Goal: Task Accomplishment & Management: Use online tool/utility

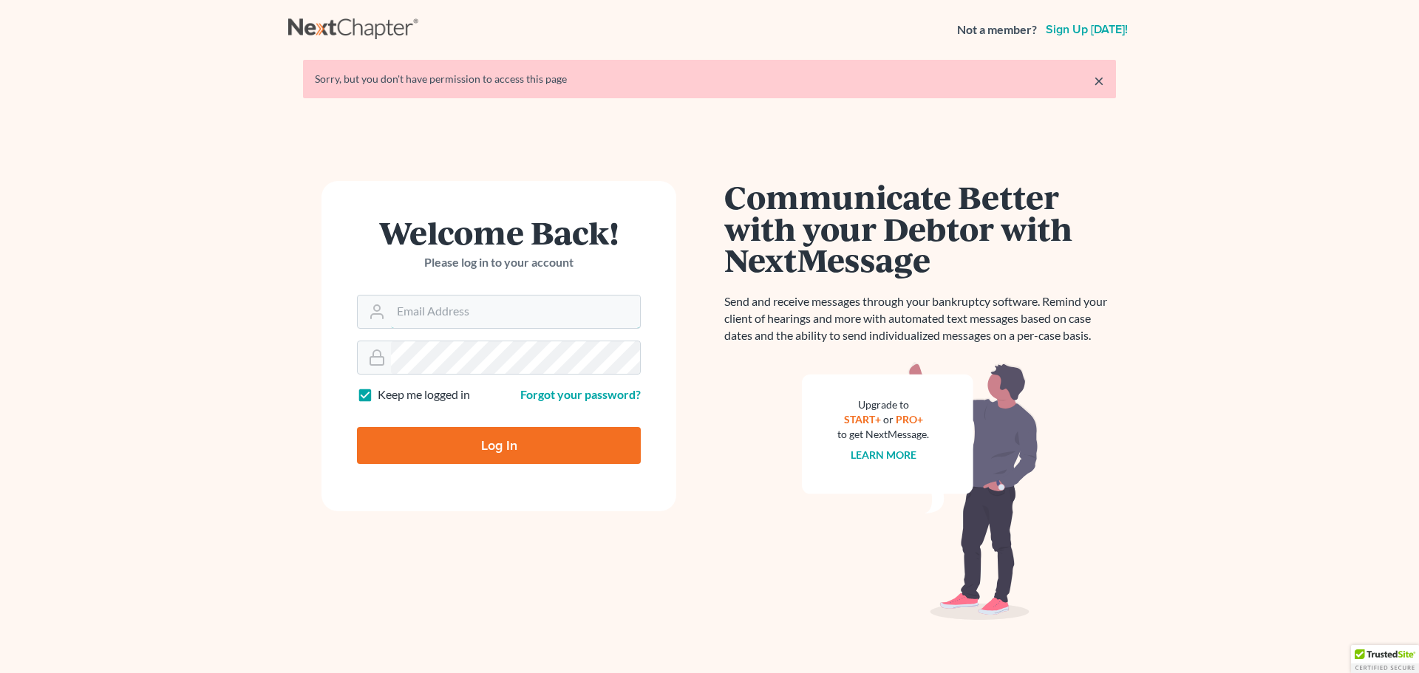
type input "[EMAIL_ADDRESS][DOMAIN_NAME]"
click at [528, 444] on input "Log In" at bounding box center [499, 445] width 284 height 37
type input "Thinking..."
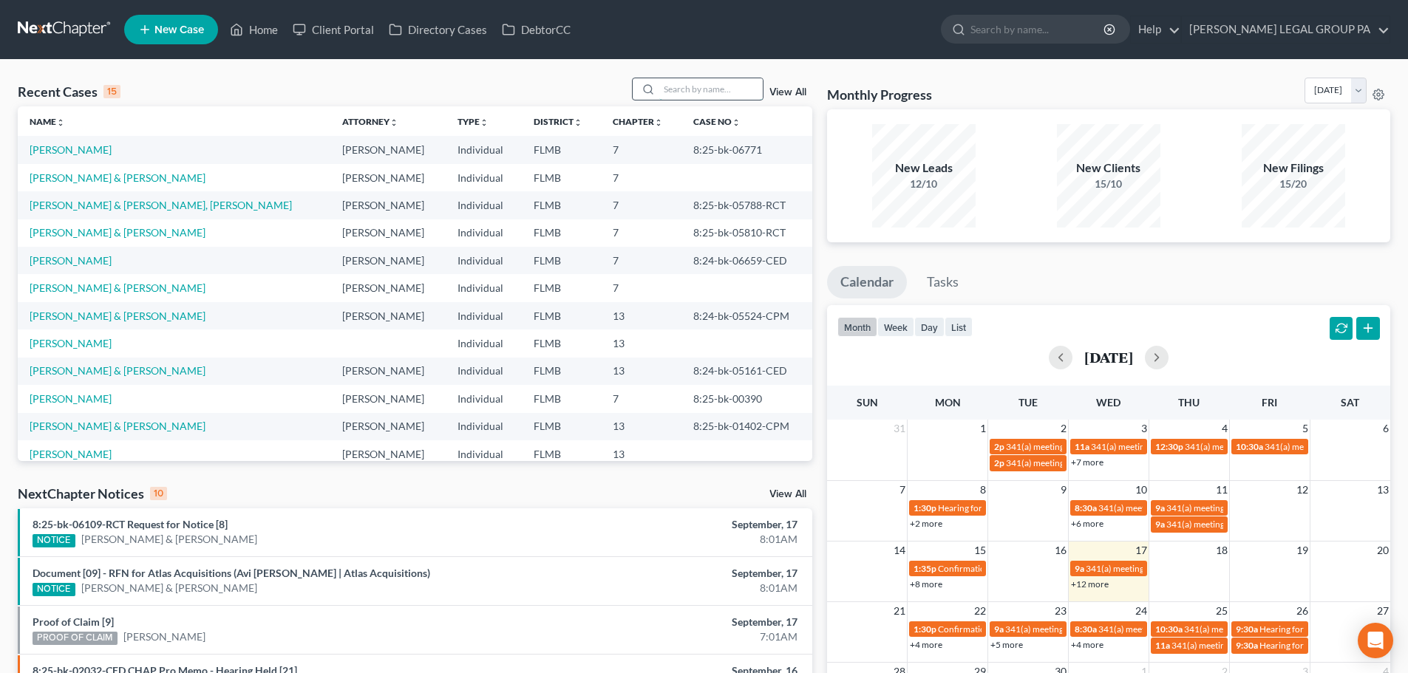
click at [672, 86] on input "search" at bounding box center [710, 88] width 103 height 21
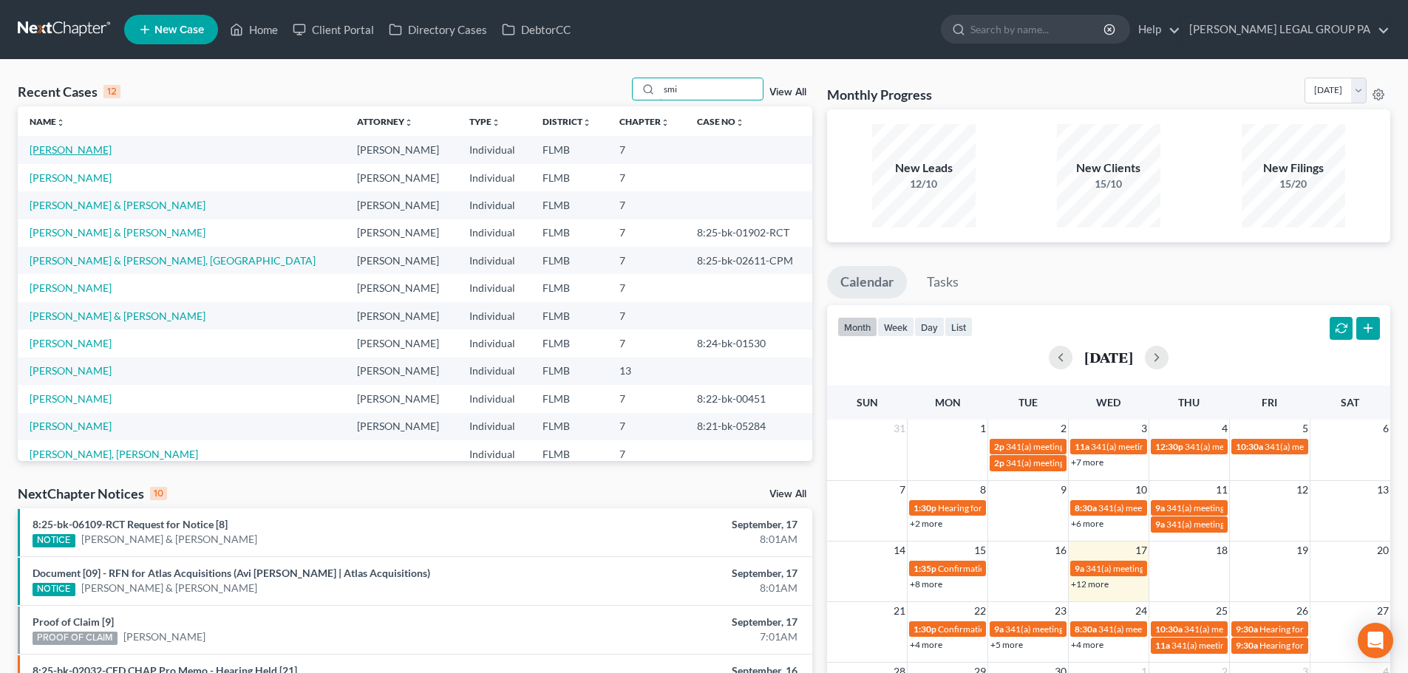
type input "smi"
click at [47, 148] on link "Smith, Amari" at bounding box center [71, 149] width 82 height 13
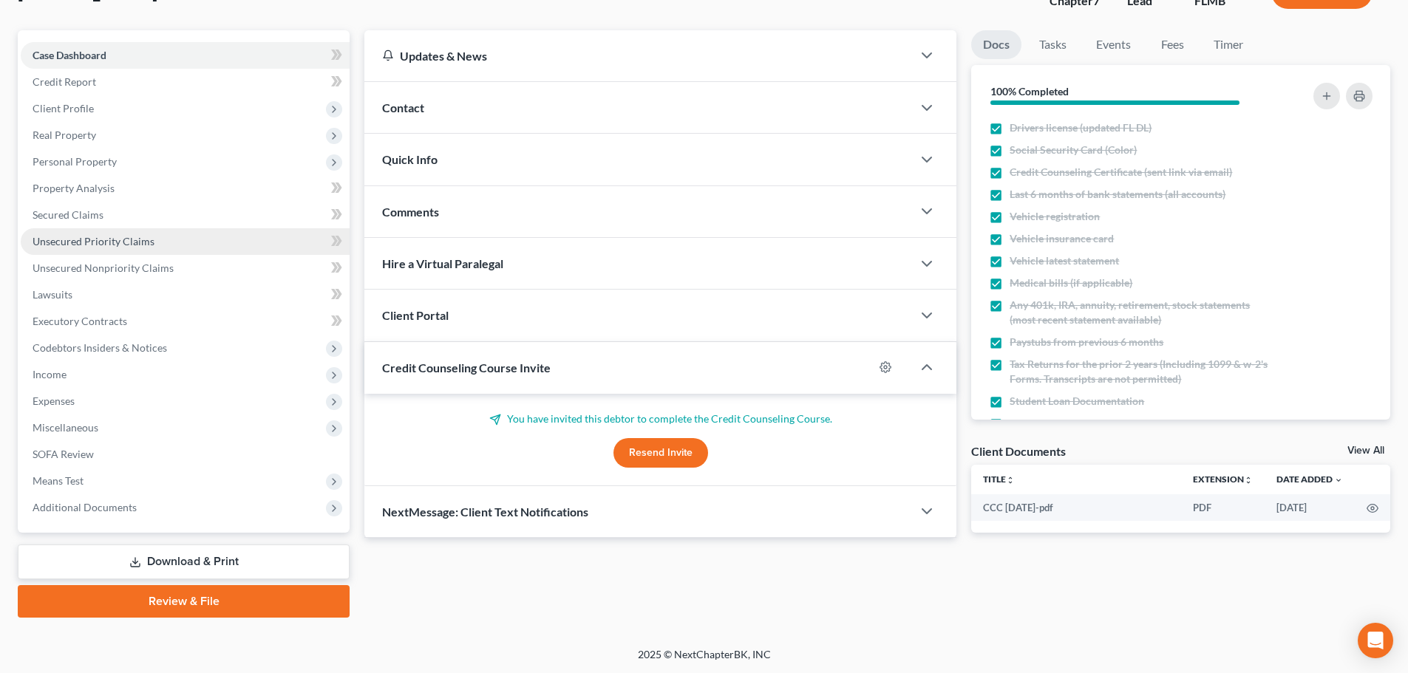
scroll to position [112, 0]
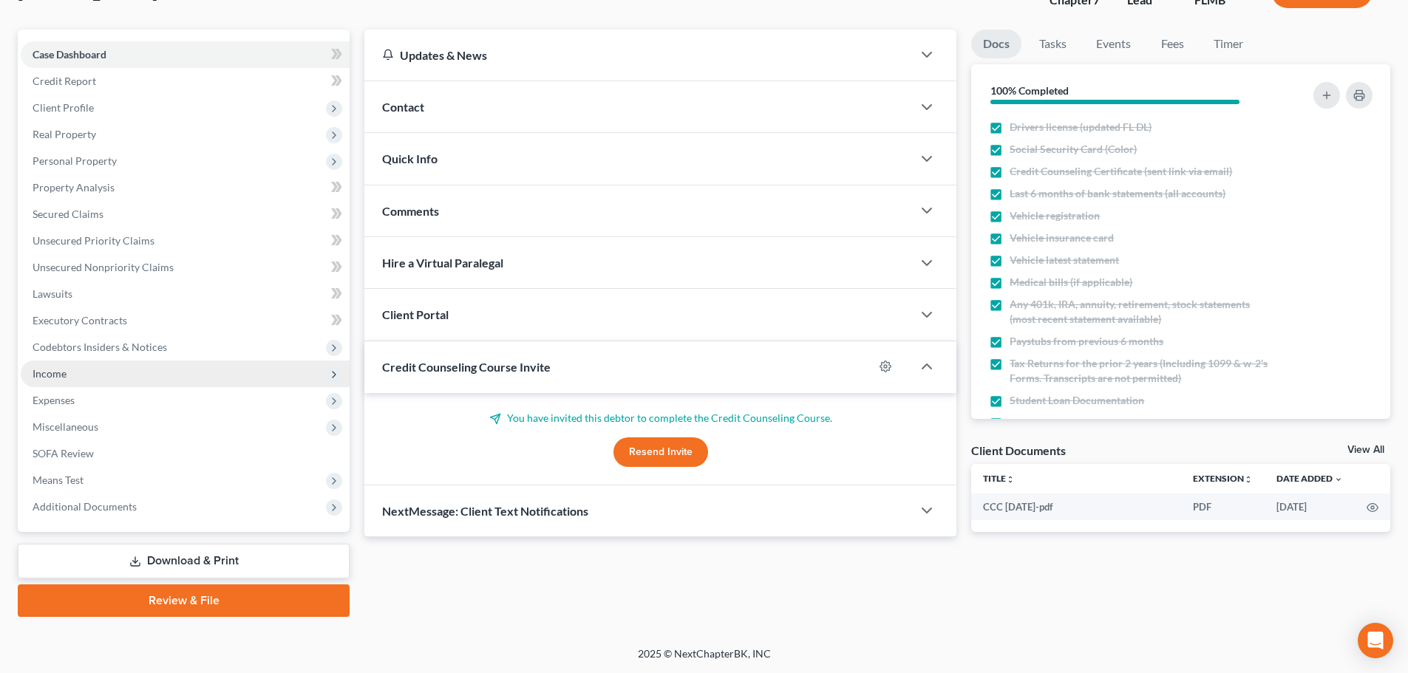
click at [70, 374] on span "Income" at bounding box center [185, 374] width 329 height 27
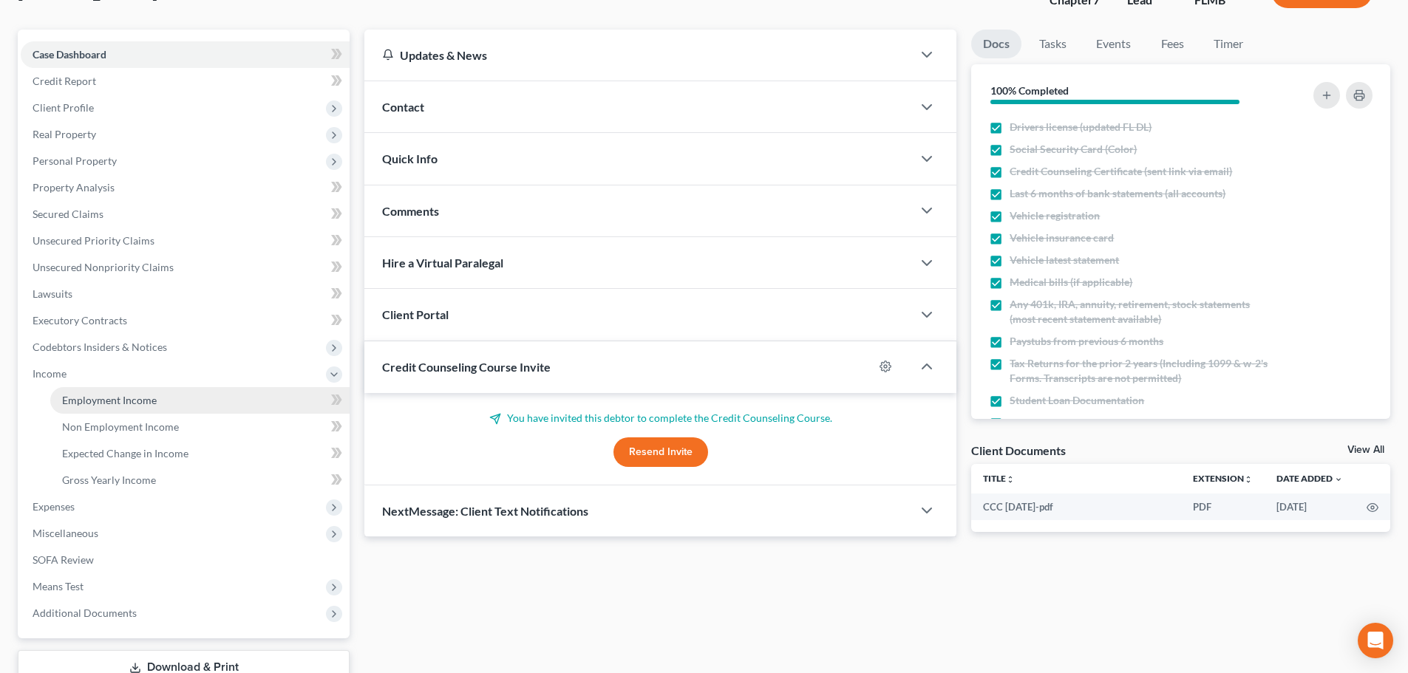
click at [132, 392] on link "Employment Income" at bounding box center [199, 400] width 299 height 27
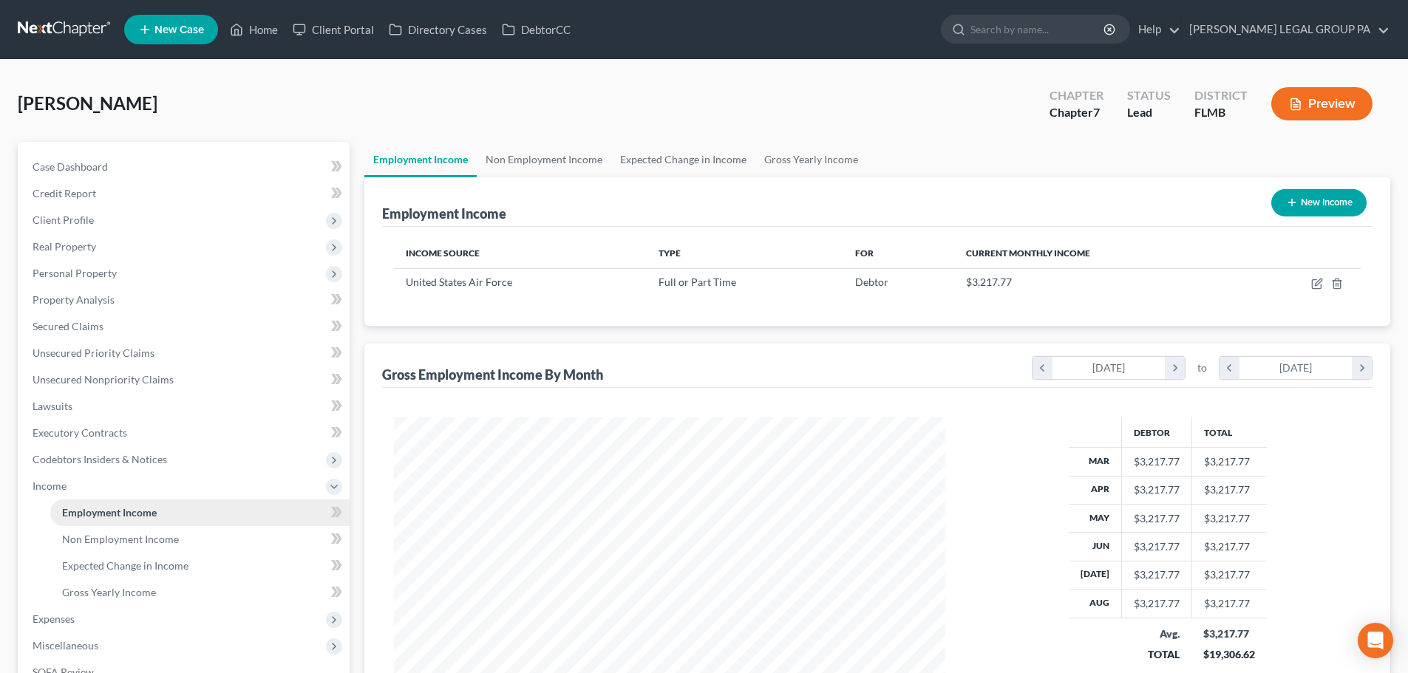
scroll to position [276, 581]
